Goal: Use online tool/utility: Use online tool/utility

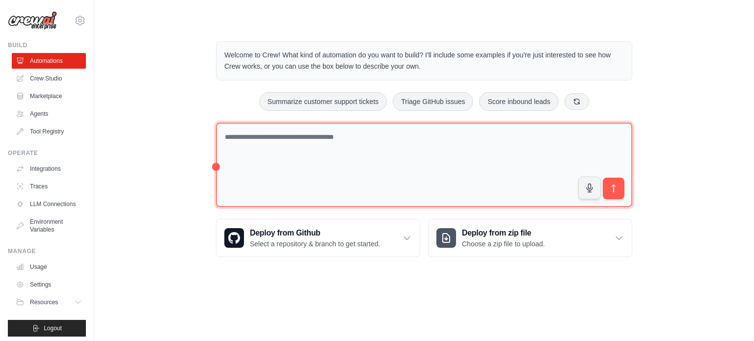
click at [434, 155] on textarea at bounding box center [424, 165] width 416 height 85
type textarea "**********"
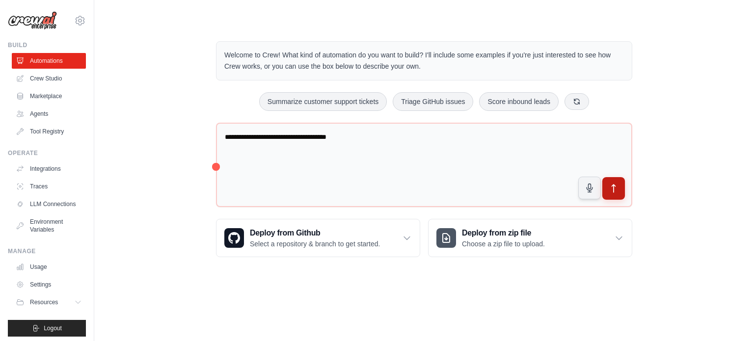
click at [606, 186] on button "submit" at bounding box center [613, 188] width 23 height 23
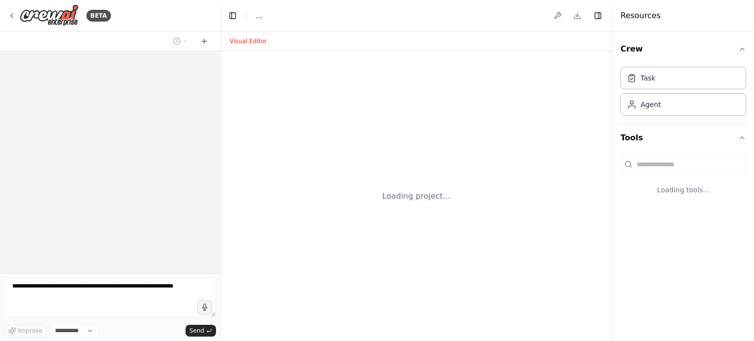
select select "****"
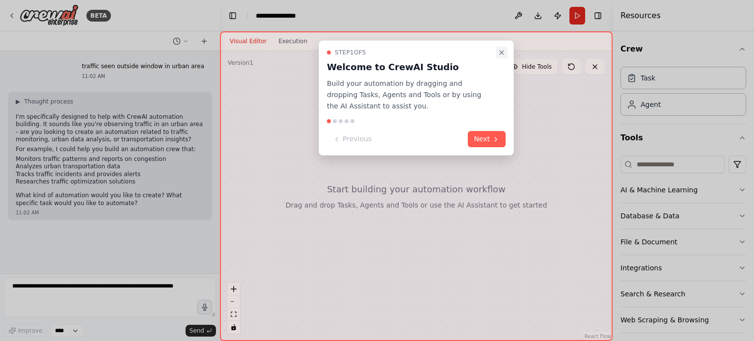
click at [500, 51] on icon "Close walkthrough" at bounding box center [501, 53] width 4 height 4
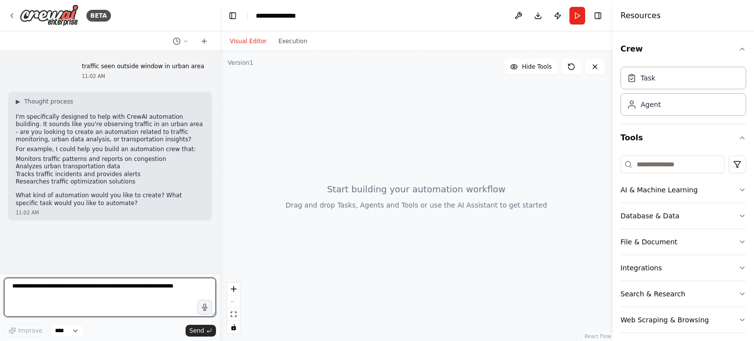
click at [114, 288] on textarea at bounding box center [110, 297] width 212 height 39
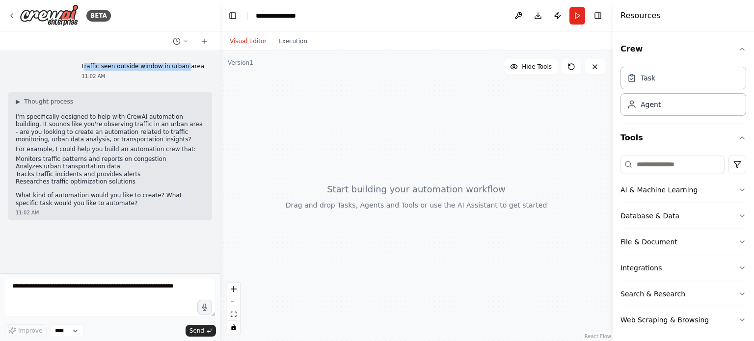
drag, startPoint x: 99, startPoint y: 68, endPoint x: 192, endPoint y: 62, distance: 93.4
click at [192, 62] on div "traffic seen outside window in urban area 11:02 AM" at bounding box center [143, 71] width 138 height 25
click at [194, 62] on div "traffic seen outside window in urban area 11:02 AM" at bounding box center [143, 71] width 138 height 25
drag, startPoint x: 204, startPoint y: 66, endPoint x: 98, endPoint y: 68, distance: 106.5
click at [98, 68] on div "traffic seen outside window in urban area 11:02 AM" at bounding box center [143, 71] width 138 height 25
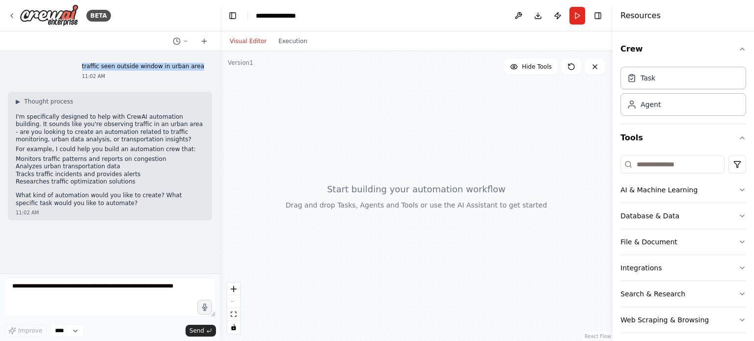
copy p "traffic seen outside window in urban area"
